Goal: Information Seeking & Learning: Learn about a topic

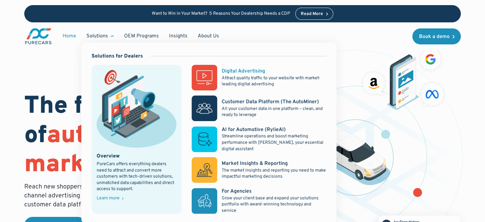
click at [260, 76] on p "Attract quality traffic to your website with market-leading digital advertising" at bounding box center [274, 81] width 105 height 12
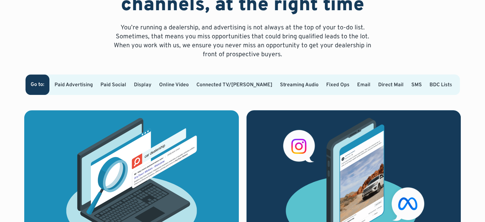
scroll to position [415, 0]
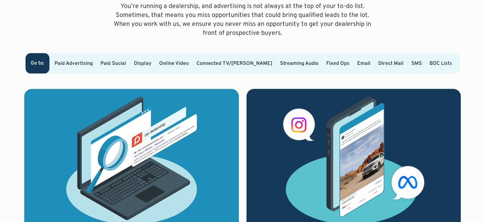
click at [450, 69] on div at bounding box center [455, 63] width 10 height 20
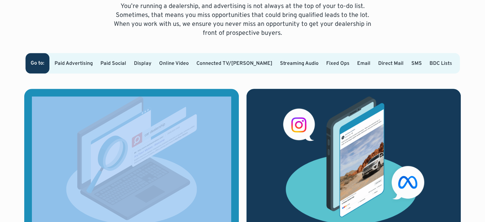
click at [450, 69] on div at bounding box center [455, 63] width 10 height 20
click at [430, 60] on link "BDC Lists" at bounding box center [441, 63] width 23 height 6
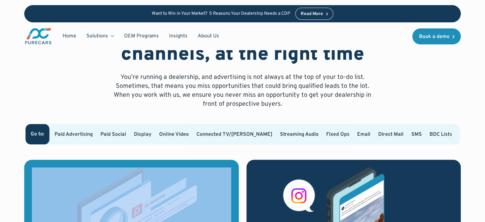
scroll to position [259, 0]
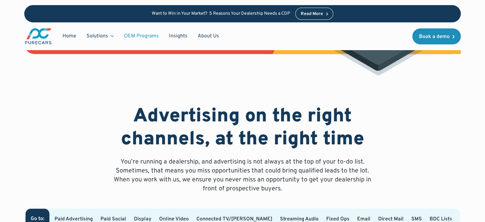
click at [142, 34] on link "OEM Programs" at bounding box center [141, 36] width 45 height 12
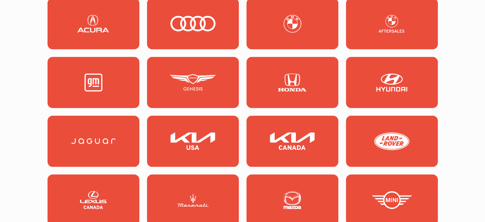
scroll to position [574, 0]
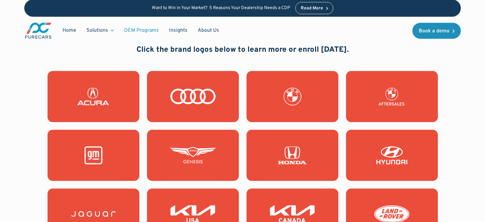
click at [197, 101] on img at bounding box center [193, 96] width 46 height 18
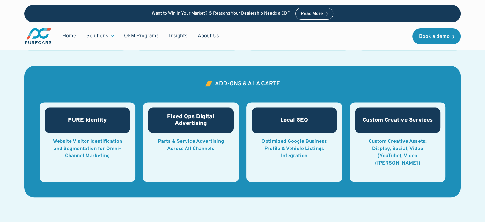
scroll to position [1021, 0]
